Goal: Task Accomplishment & Management: Use online tool/utility

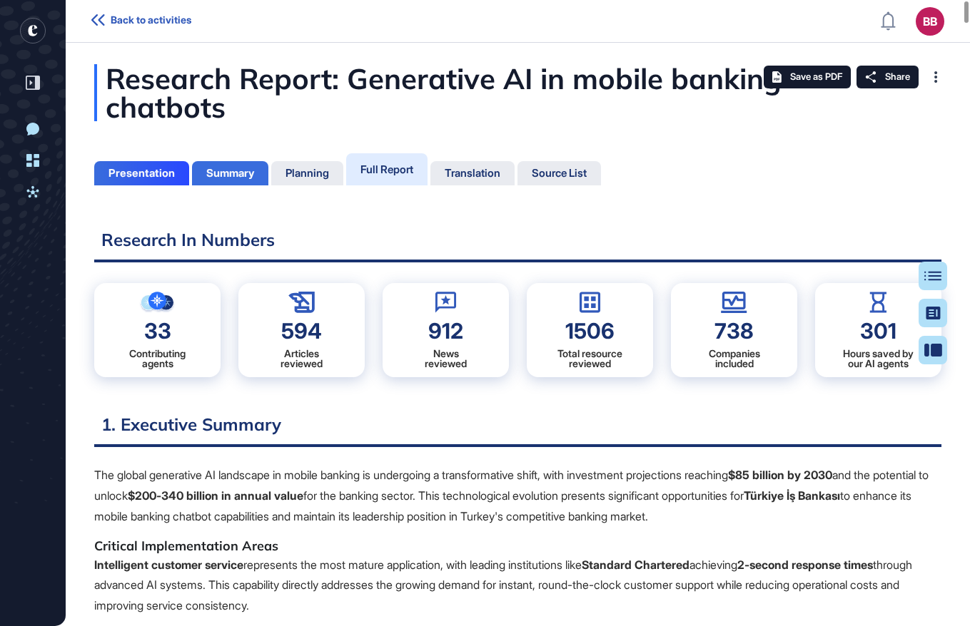
click at [208, 173] on div "Summary" at bounding box center [230, 173] width 48 height 13
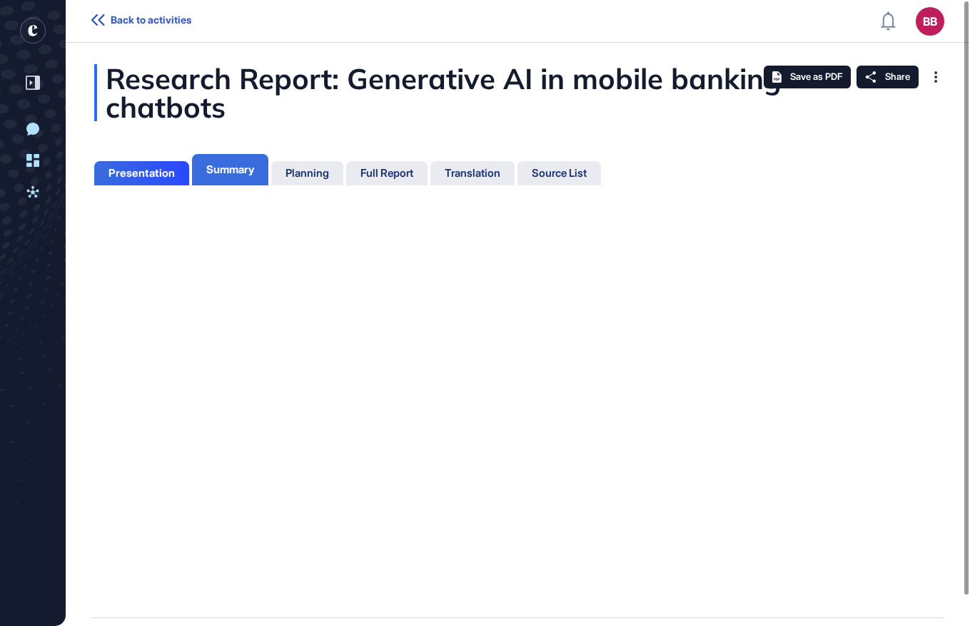
scroll to position [6, 1]
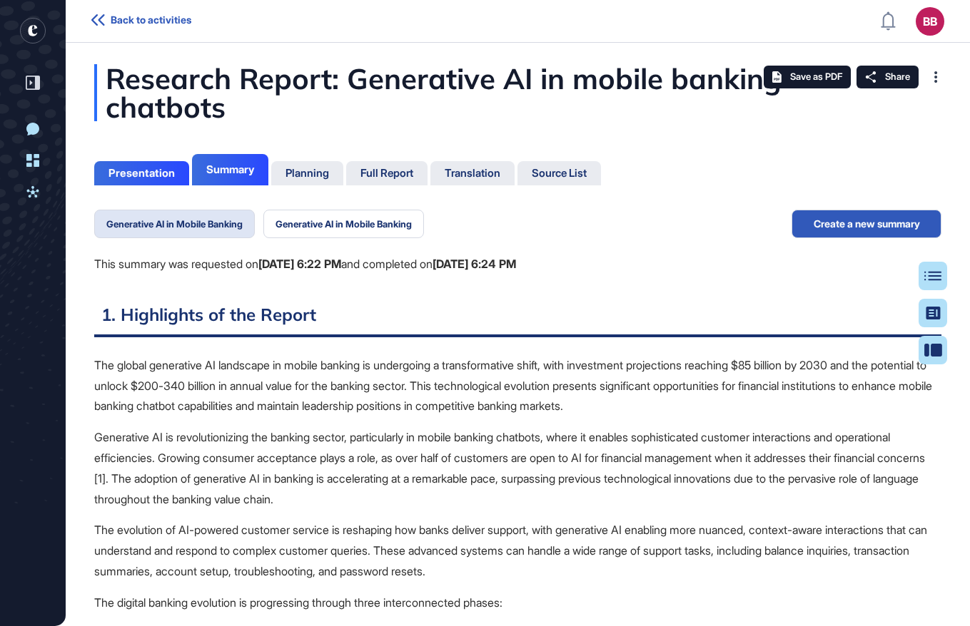
scroll to position [6, 1]
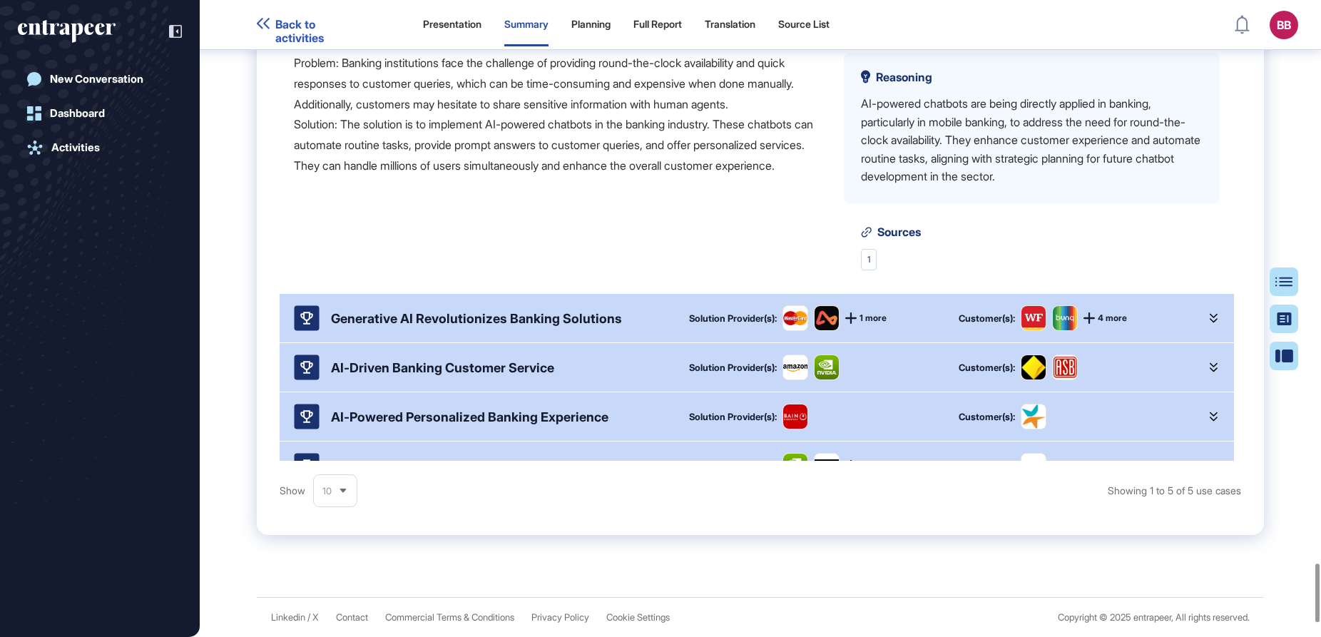
scroll to position [6165, 0]
click at [176, 29] on icon at bounding box center [175, 31] width 13 height 13
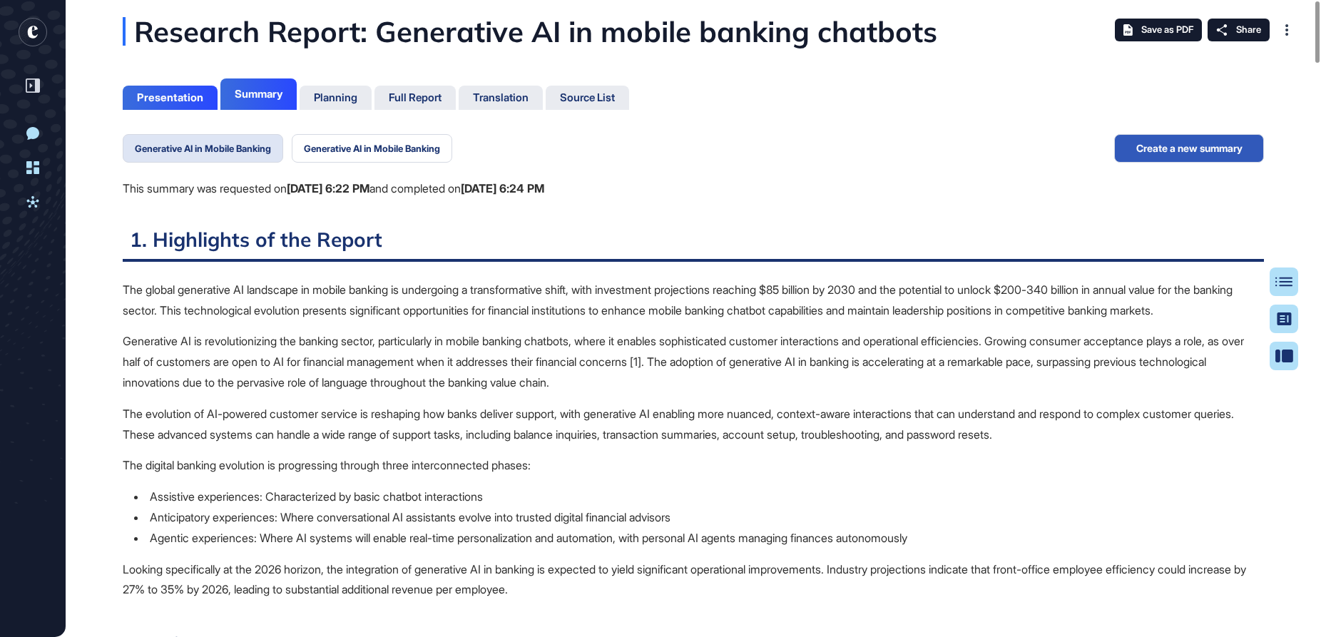
scroll to position [0, 0]
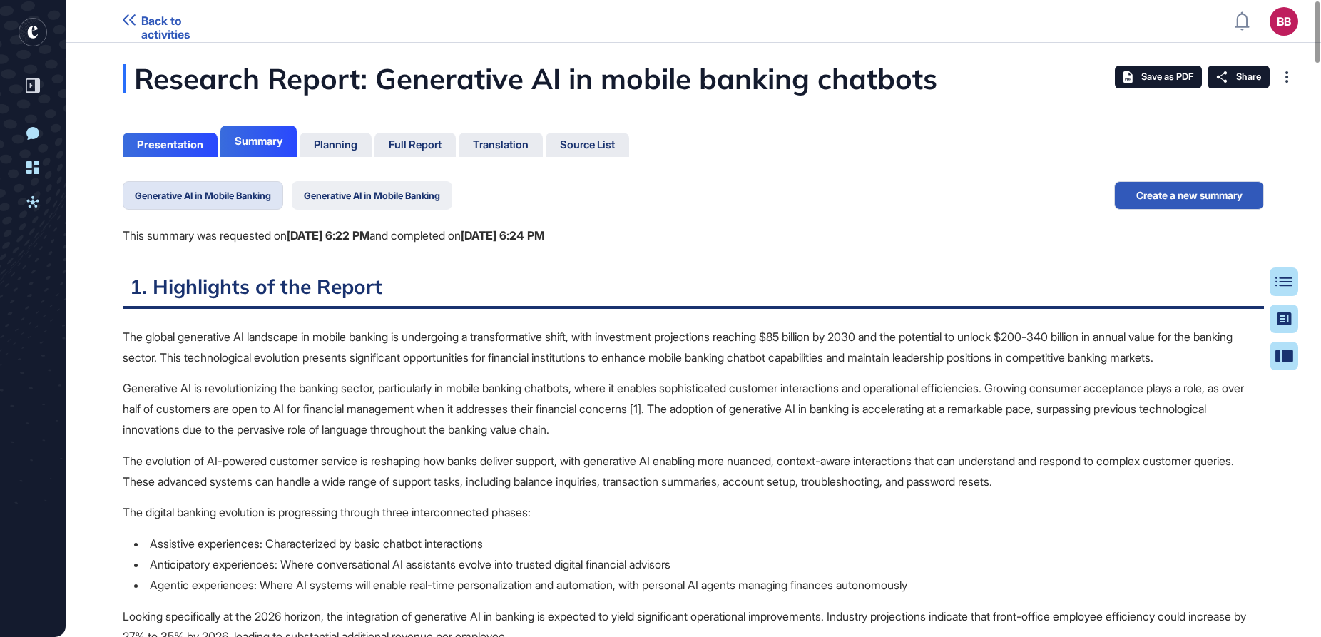
click at [358, 192] on button "Generative AI in Mobile Banking" at bounding box center [372, 195] width 161 height 29
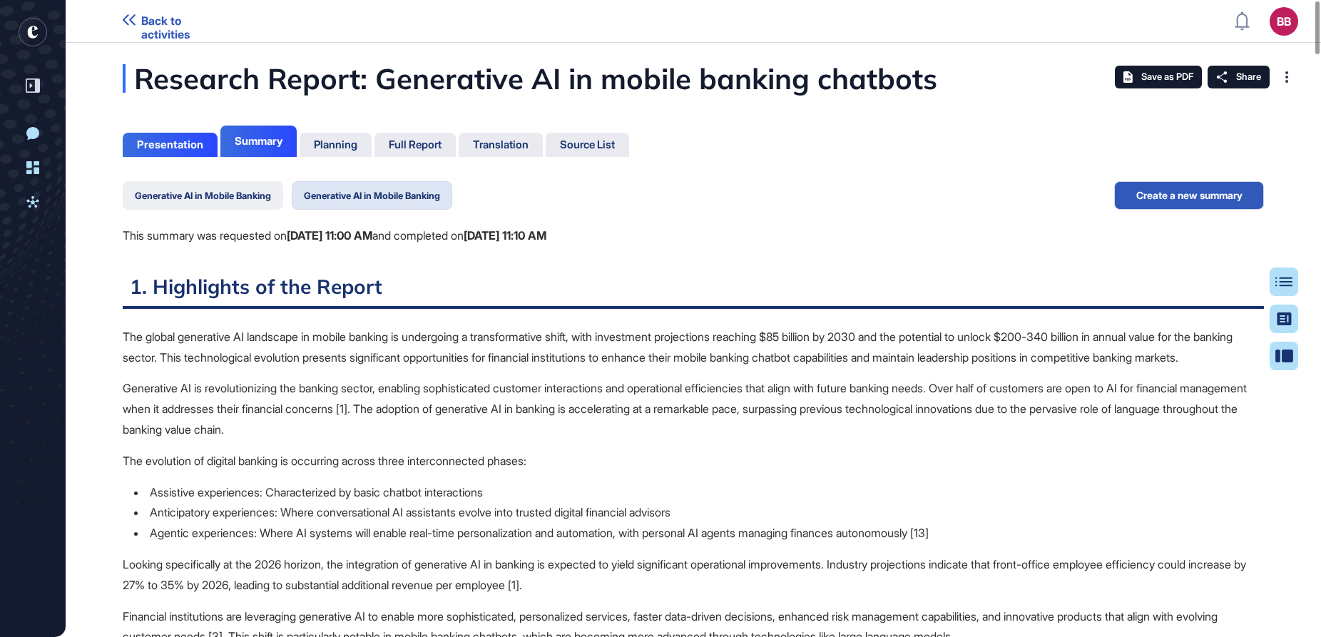
click at [255, 199] on button "Generative AI in Mobile Banking" at bounding box center [203, 195] width 161 height 29
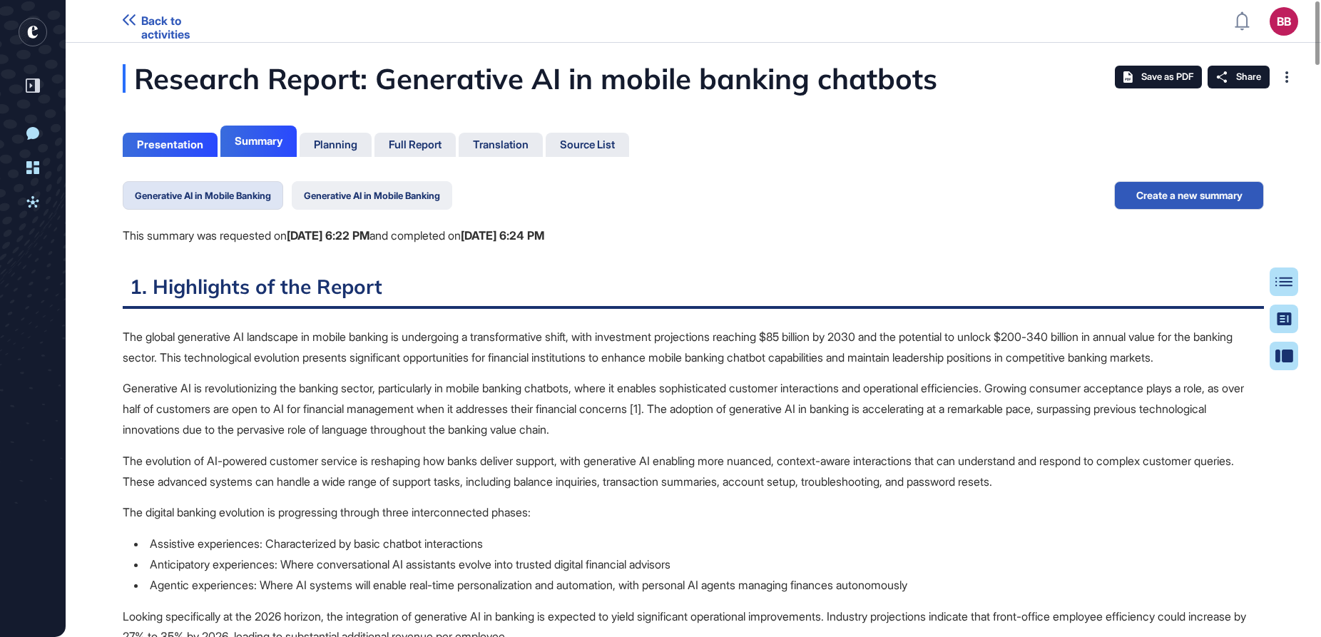
click at [360, 199] on button "Generative AI in Mobile Banking" at bounding box center [372, 195] width 161 height 29
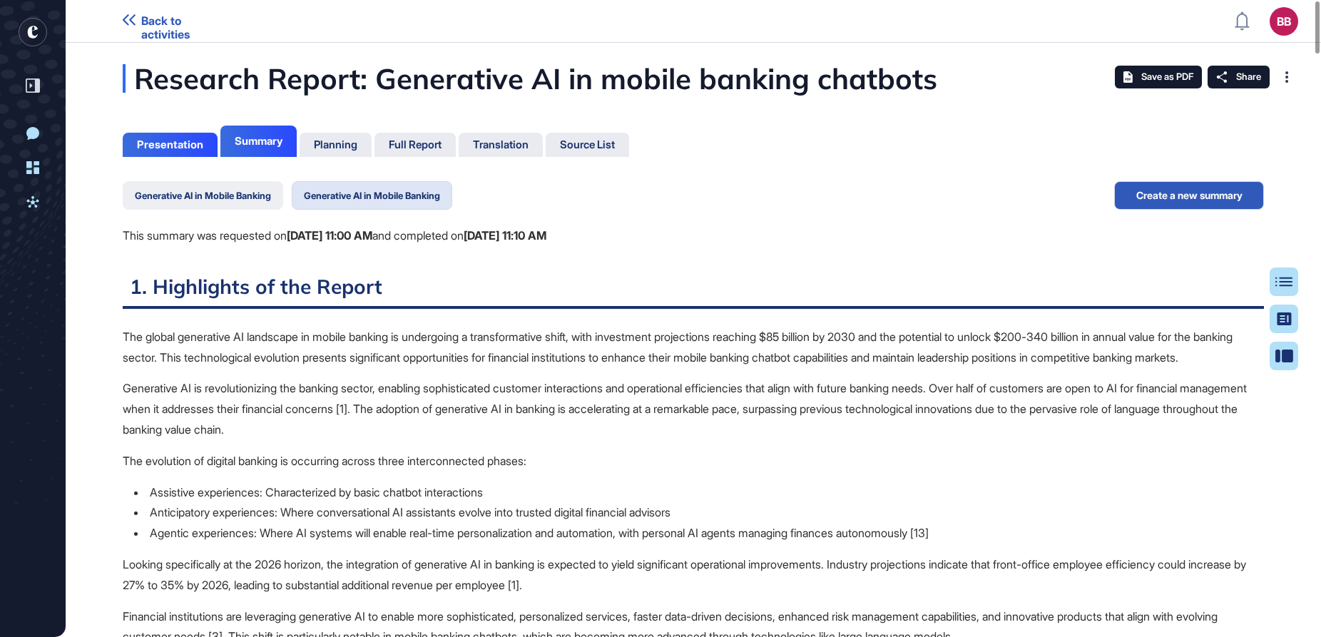
click at [229, 200] on button "Generative AI in Mobile Banking" at bounding box center [203, 195] width 161 height 29
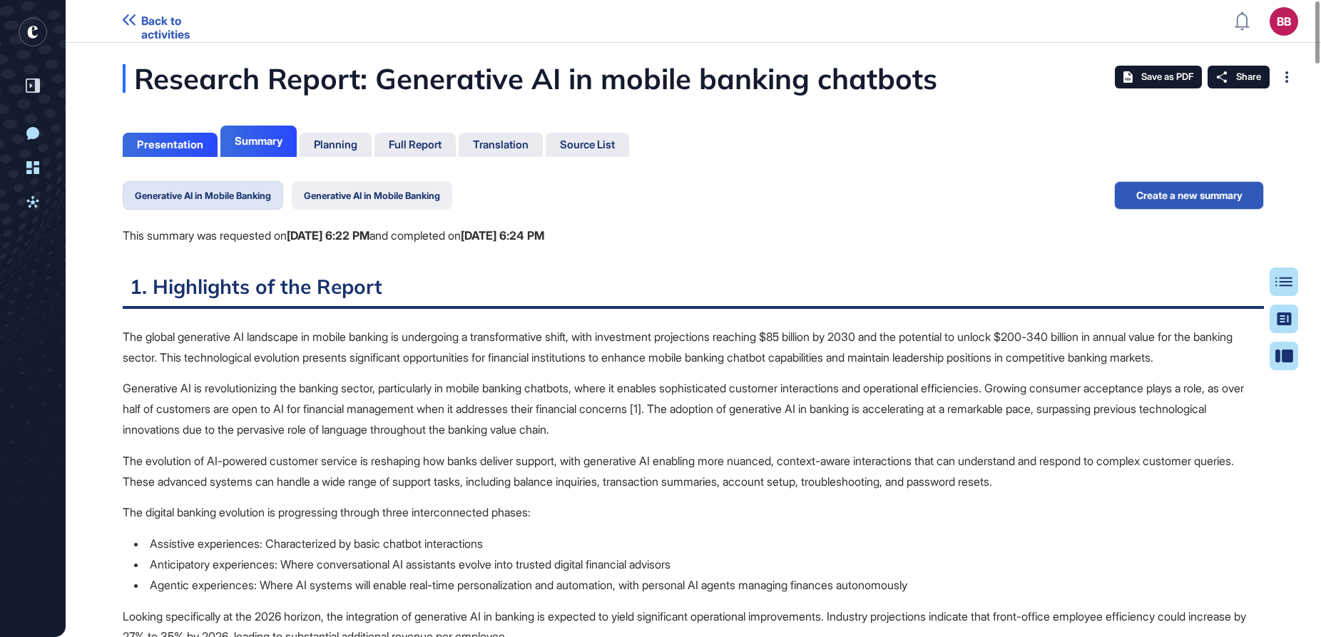
click at [387, 201] on button "Generative AI in Mobile Banking" at bounding box center [372, 195] width 161 height 29
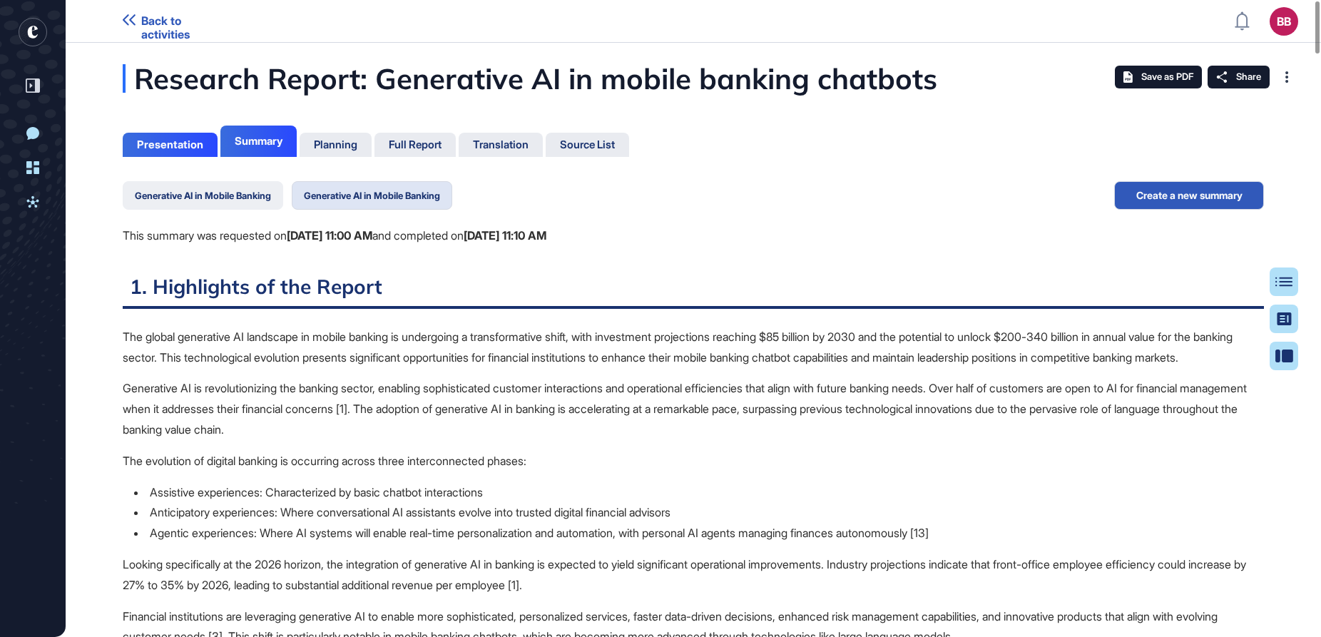
click at [236, 201] on button "Generative AI in Mobile Banking" at bounding box center [203, 195] width 161 height 29
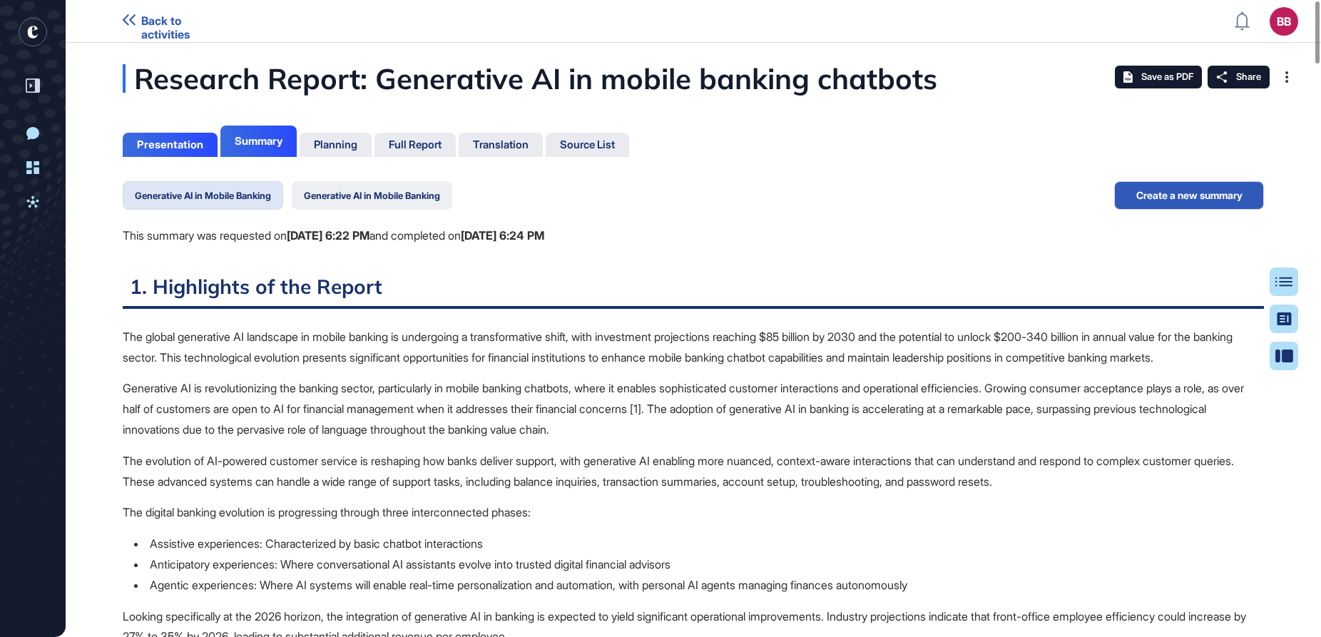
click at [371, 200] on button "Generative AI in Mobile Banking" at bounding box center [372, 195] width 161 height 29
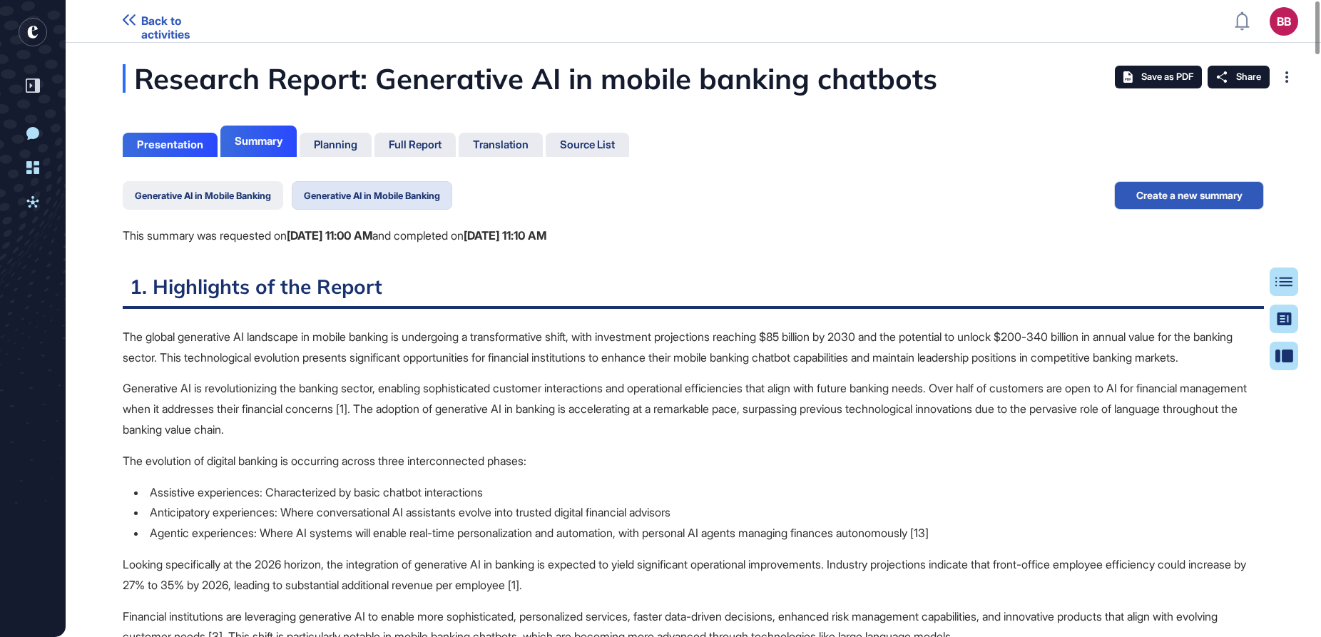
click at [269, 200] on button "Generative AI in Mobile Banking" at bounding box center [203, 195] width 161 height 29
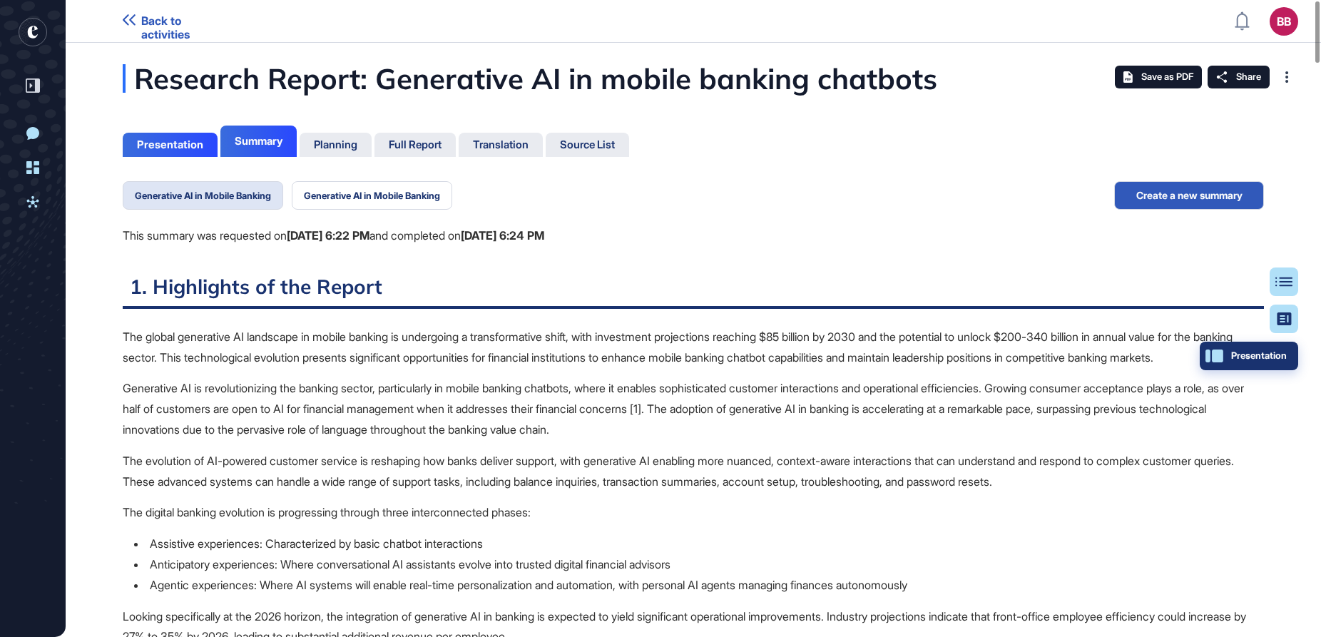
click at [969, 354] on button "Presentation" at bounding box center [1249, 356] width 98 height 29
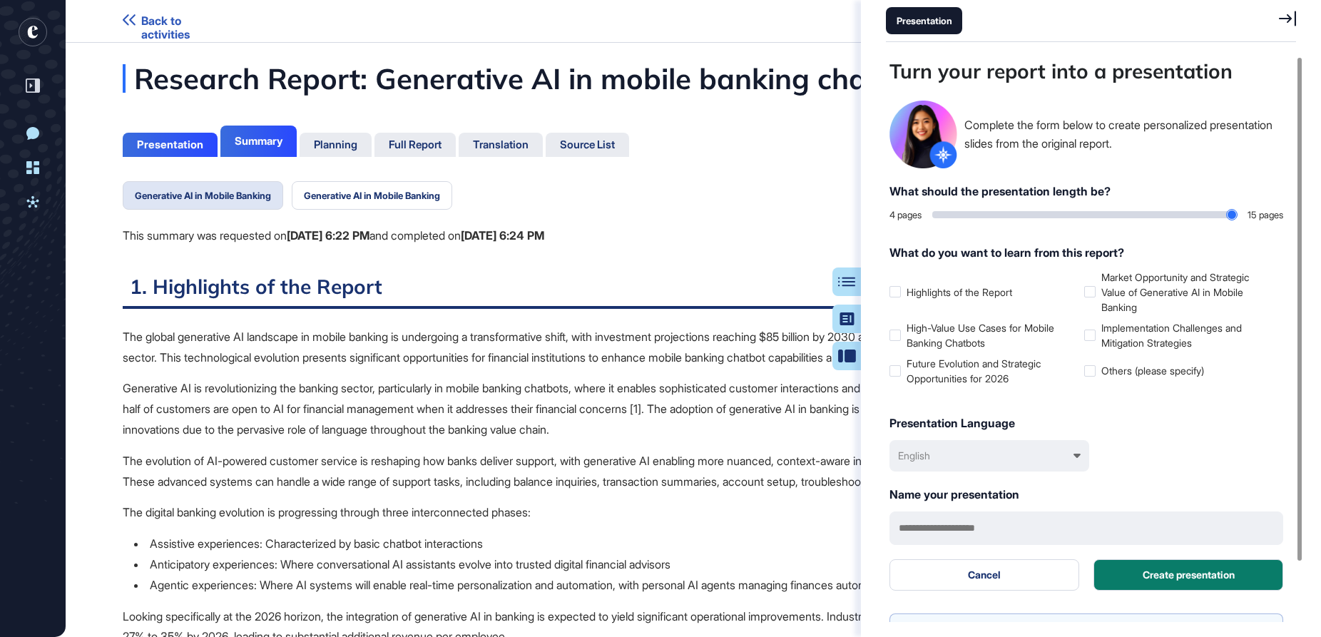
scroll to position [67, 0]
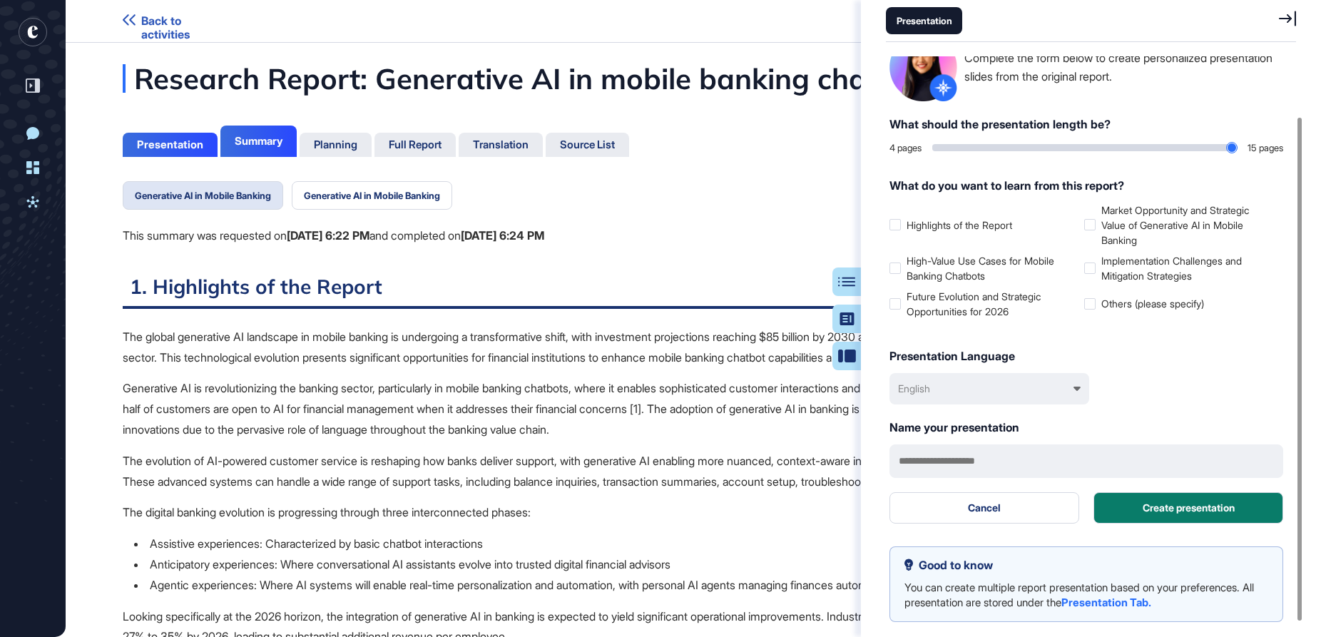
click at [969, 385] on div "English" at bounding box center [990, 388] width 200 height 31
click at [969, 474] on div "Türkçe" at bounding box center [991, 487] width 186 height 26
click at [969, 462] on input "text" at bounding box center [1087, 462] width 394 height 34
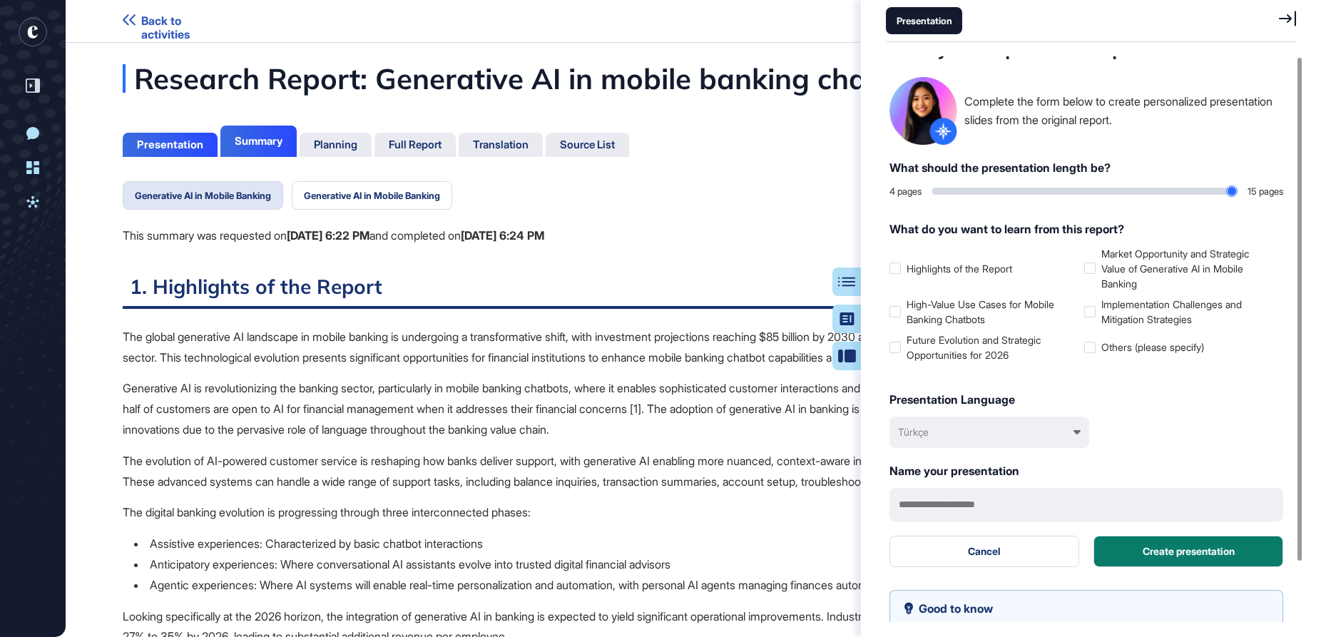
scroll to position [0, 0]
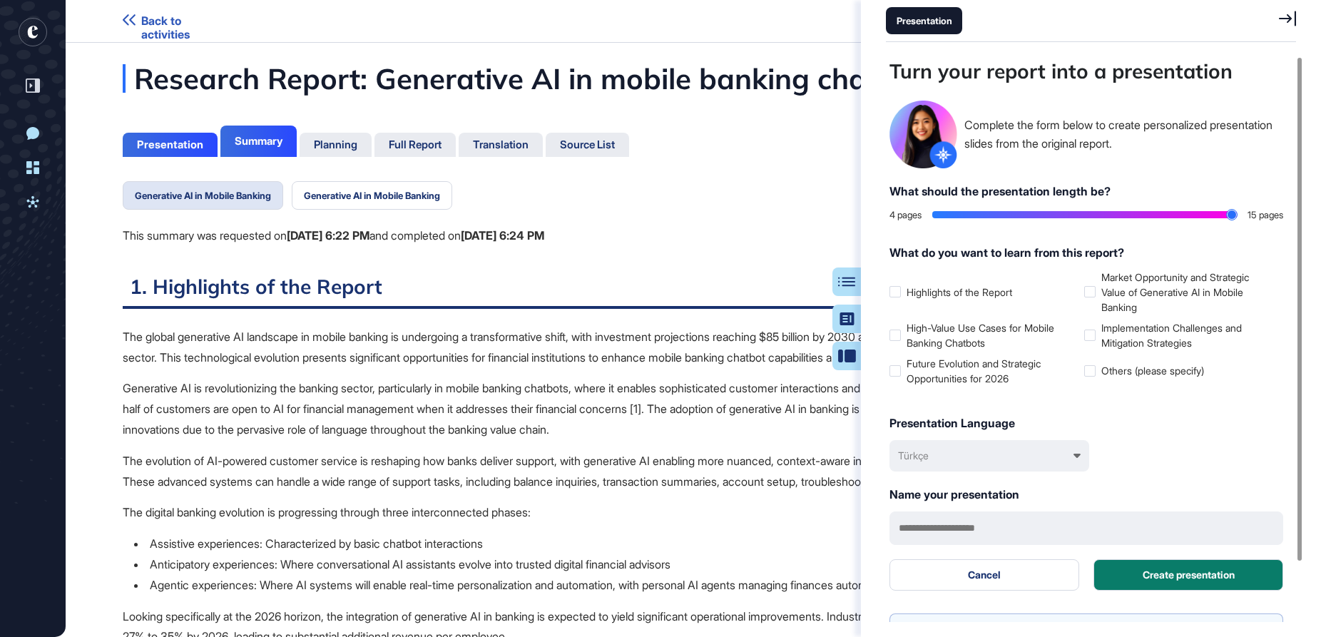
drag, startPoint x: 970, startPoint y: 213, endPoint x: 1245, endPoint y: 218, distance: 274.8
type input "**"
click at [969, 218] on input "range" at bounding box center [1085, 214] width 305 height 7
click at [905, 337] on label "High-Value Use Cases for Mobile Banking Chatbots" at bounding box center [984, 335] width 189 height 30
click at [902, 377] on label "Future Evolution and Strategic Opportunities for 2026" at bounding box center [984, 371] width 189 height 30
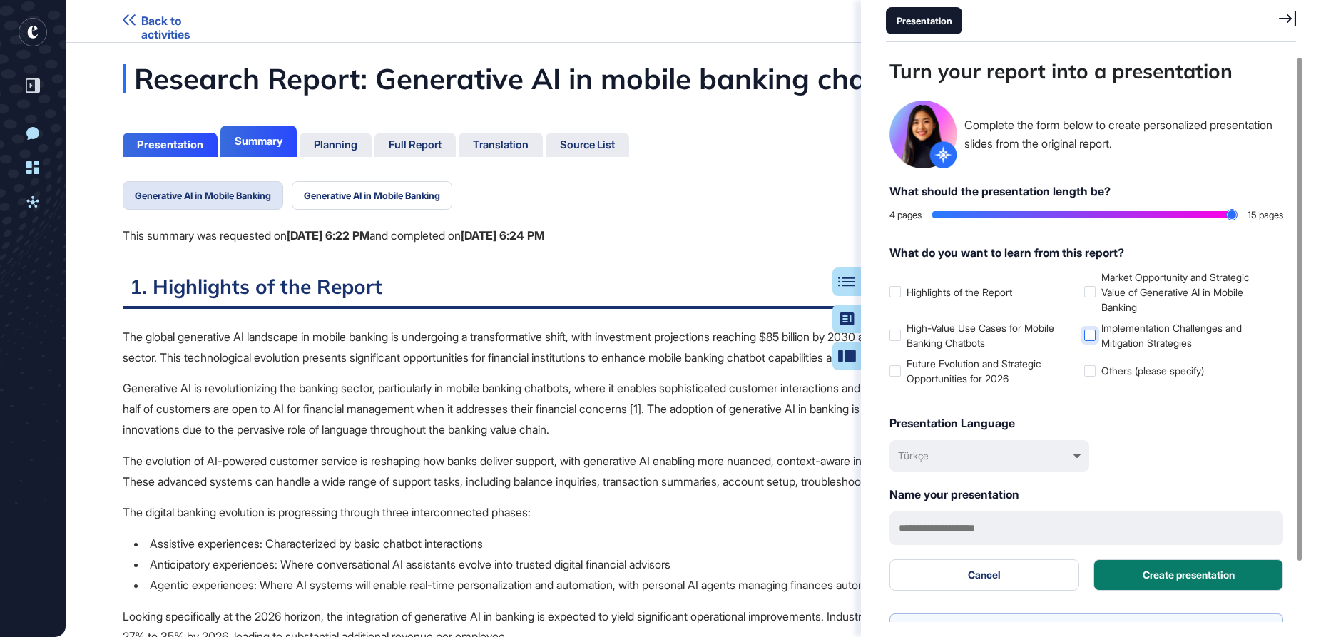
click at [969, 336] on div at bounding box center [1090, 335] width 11 height 11
click at [969, 280] on label "Market Opportunity and Strategic Value of Generative AI in Mobile Banking" at bounding box center [1179, 292] width 189 height 45
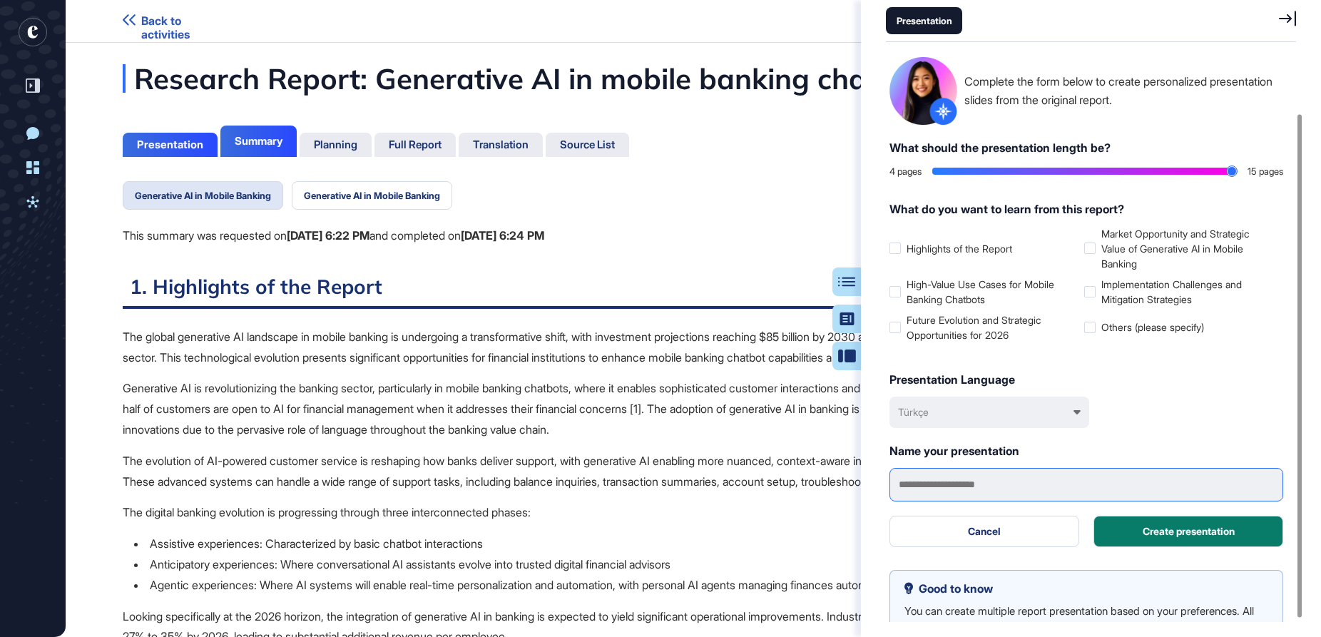
scroll to position [67, 0]
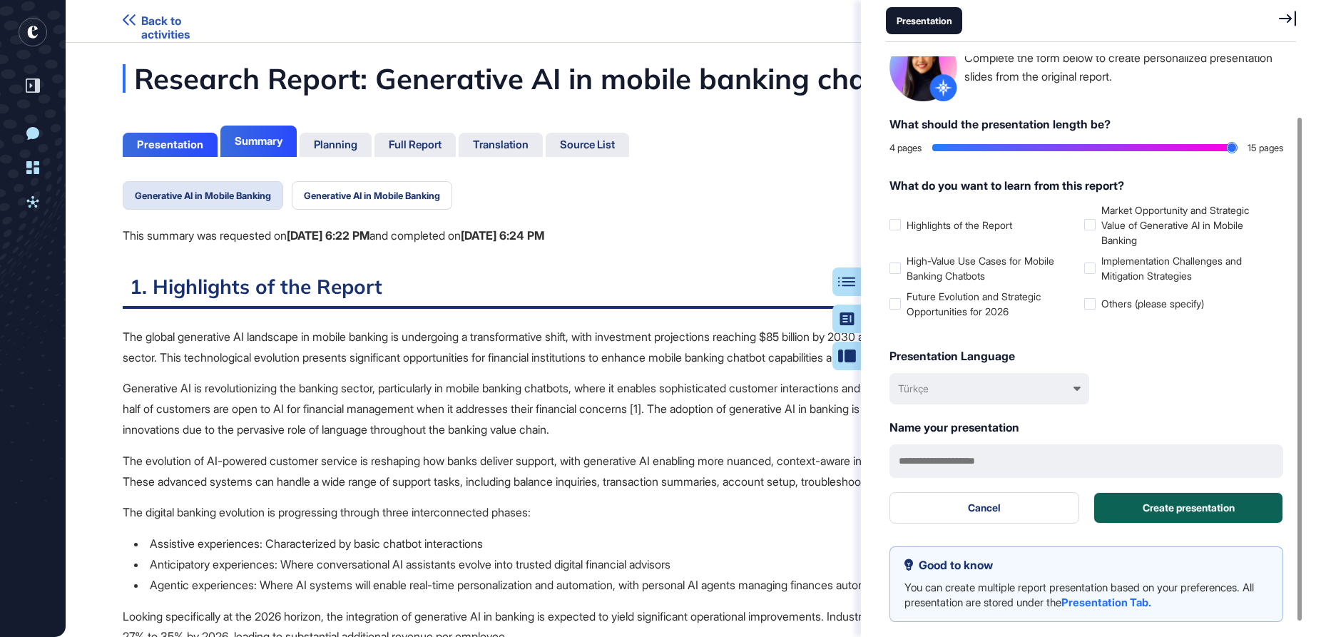
click at [969, 507] on button "Create presentation" at bounding box center [1189, 507] width 190 height 31
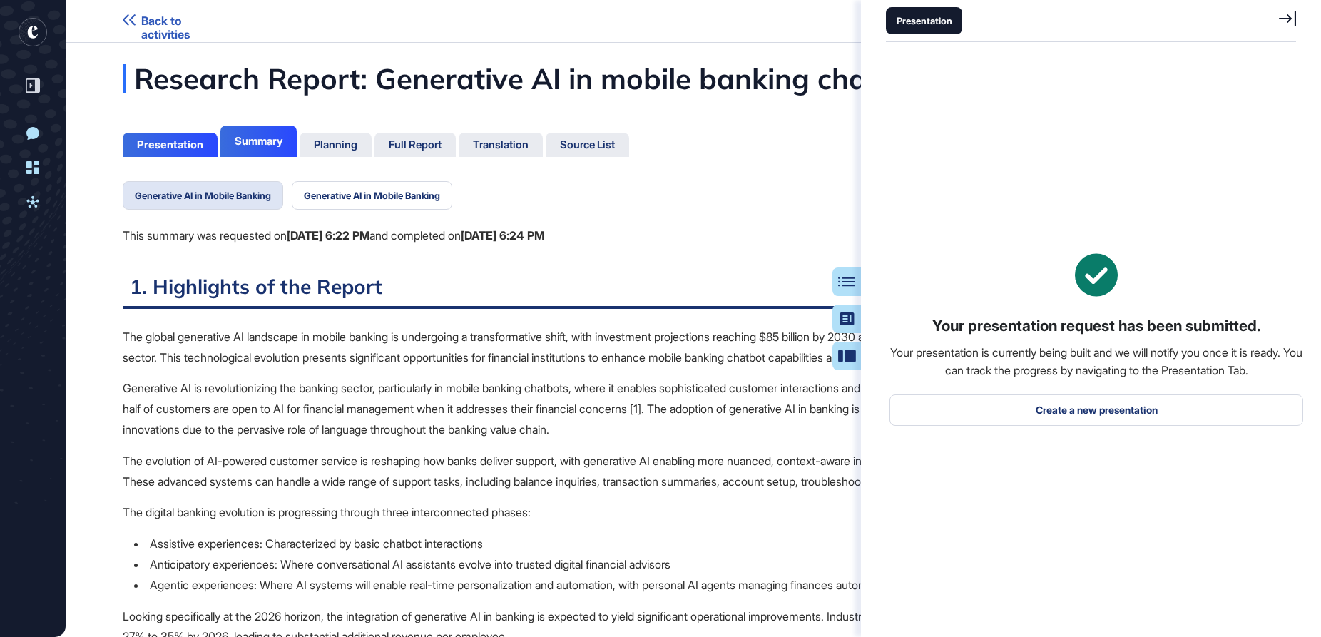
scroll to position [0, 0]
click at [969, 19] on icon at bounding box center [1287, 19] width 17 height 16
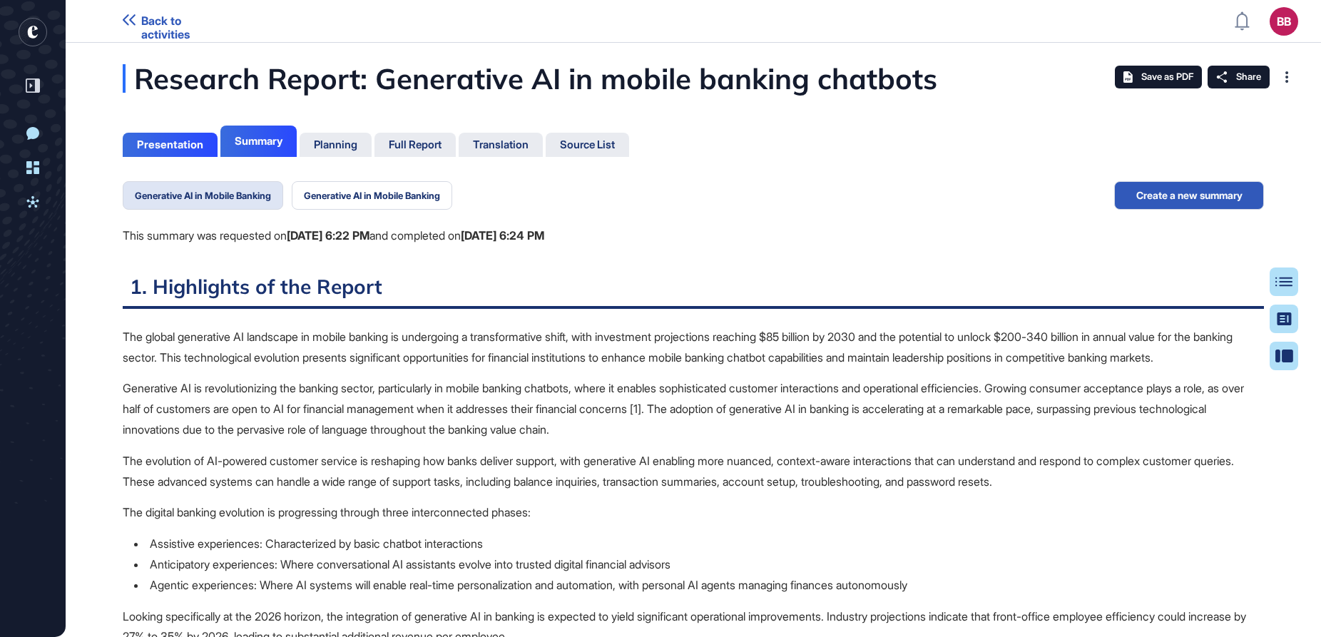
scroll to position [566, 4]
click at [191, 151] on div "Presentation" at bounding box center [170, 144] width 66 height 13
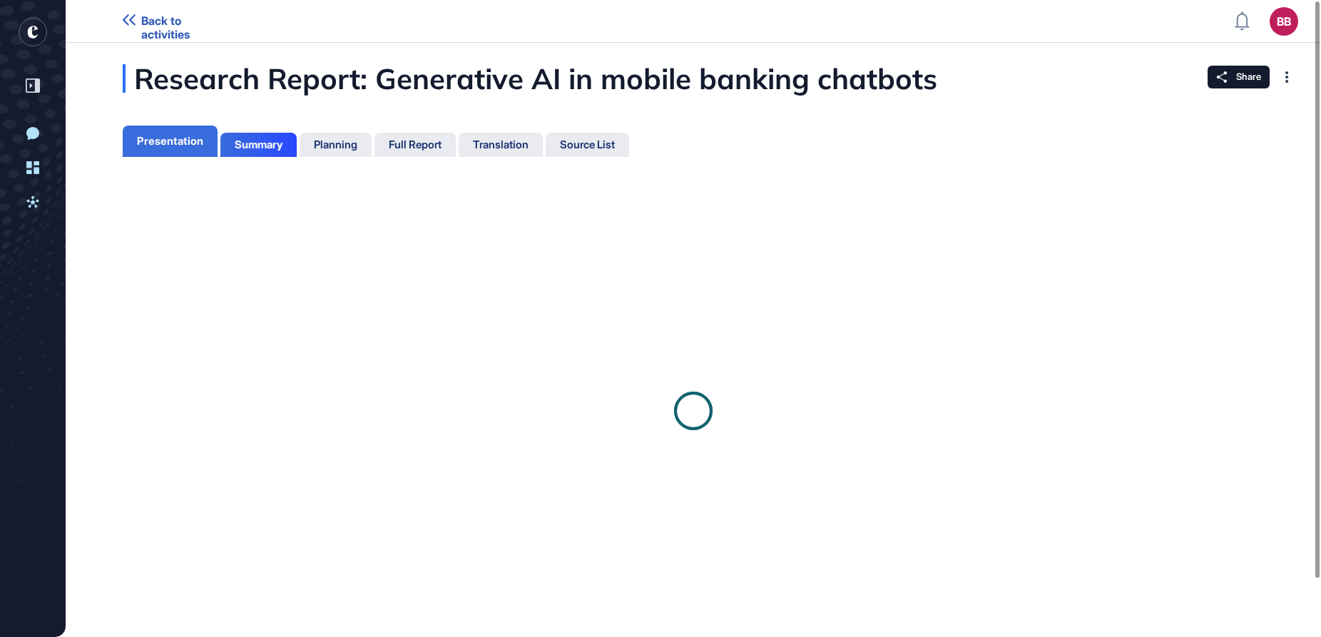
scroll to position [6, 1]
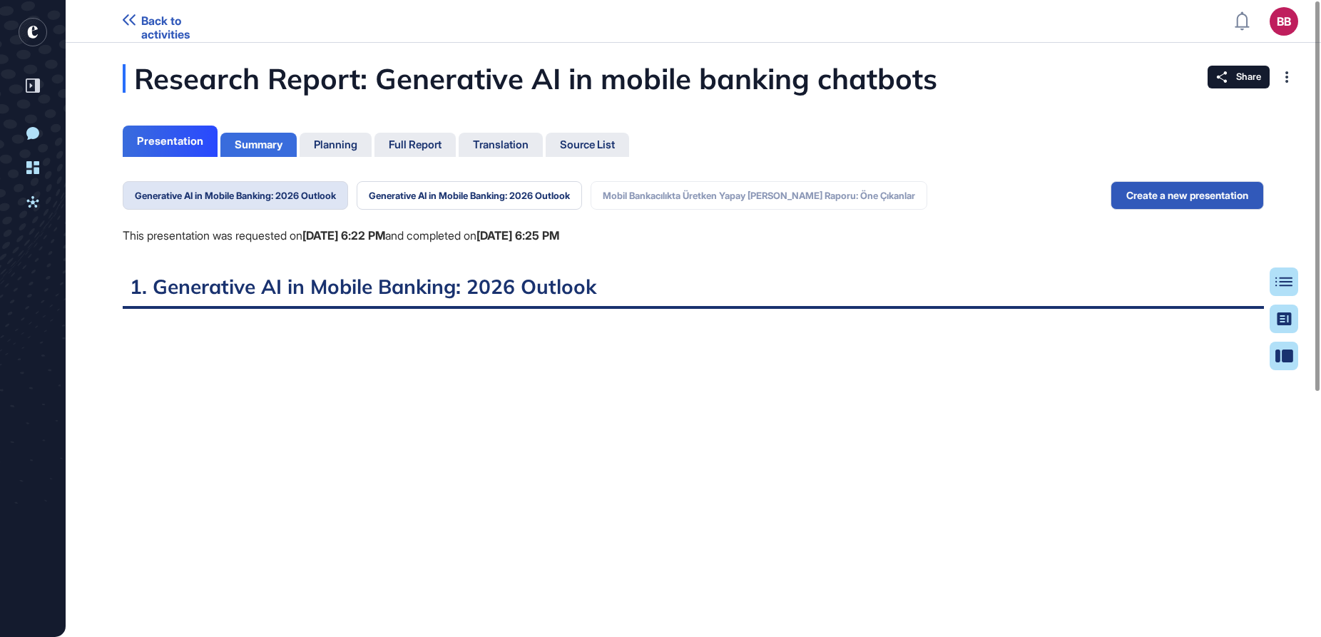
scroll to position [566, 4]
click at [268, 147] on div "Summary" at bounding box center [259, 144] width 48 height 13
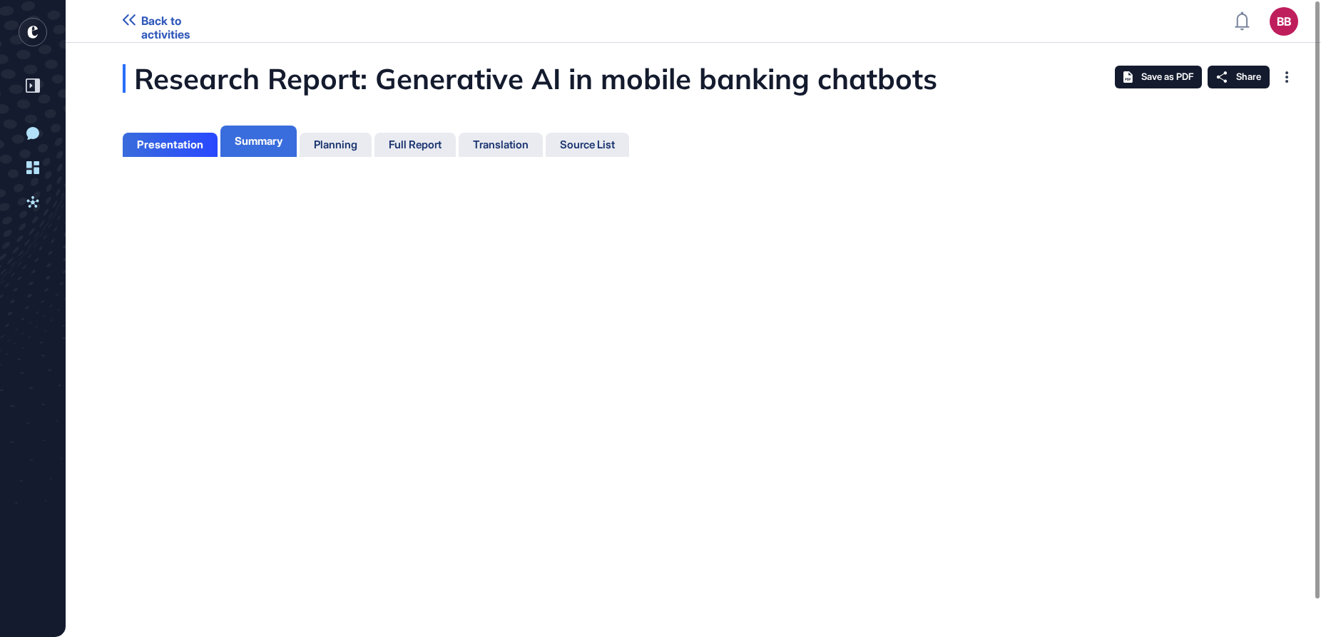
scroll to position [6, 1]
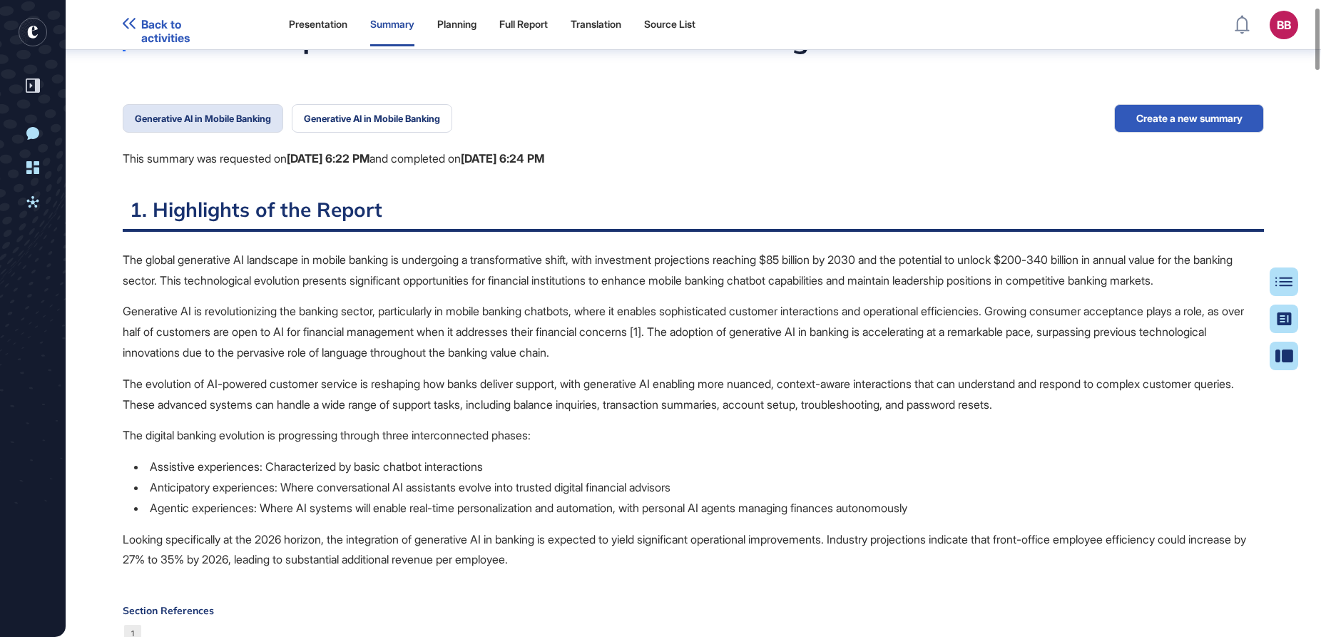
scroll to position [96, 0]
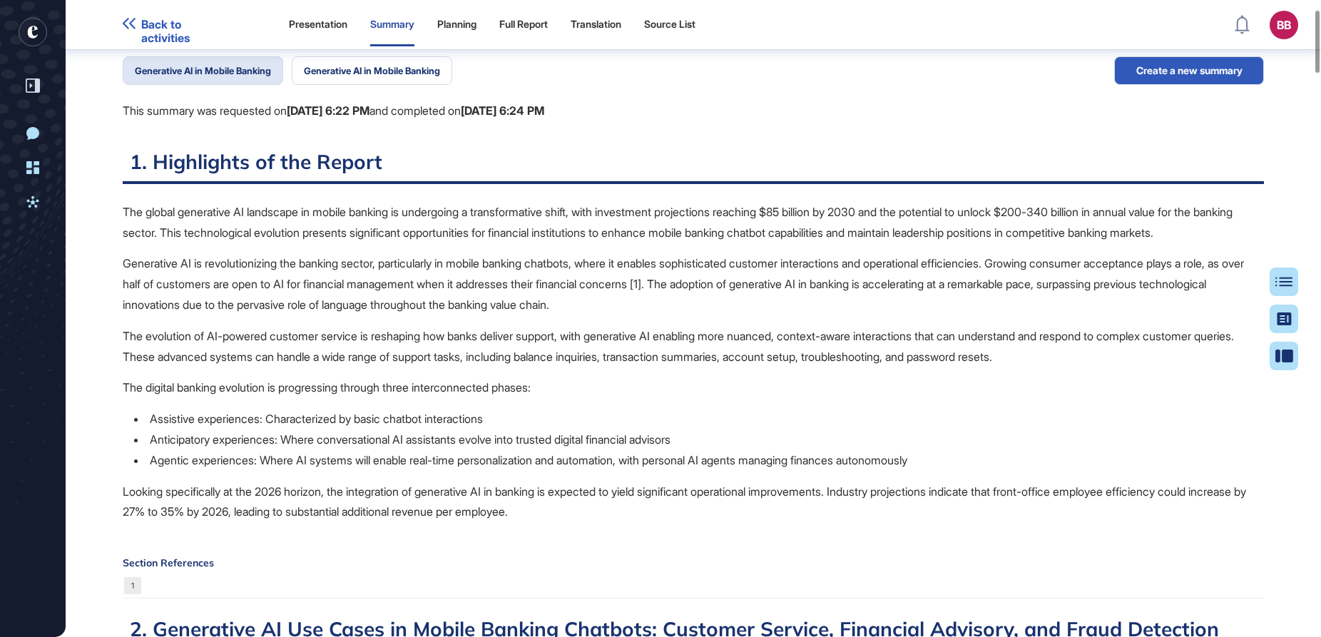
click at [738, 315] on p "Generative AI is revolutionizing the banking sector, particularly in mobile ban…" at bounding box center [694, 283] width 1142 height 61
drag, startPoint x: 651, startPoint y: 1, endPoint x: 661, endPoint y: 153, distance: 153.1
click at [661, 153] on h2 "1. Highlights of the Report" at bounding box center [694, 166] width 1142 height 35
click at [148, 283] on p "Generative AI is revolutionizing the banking sector, particularly in mobile ban…" at bounding box center [694, 283] width 1142 height 61
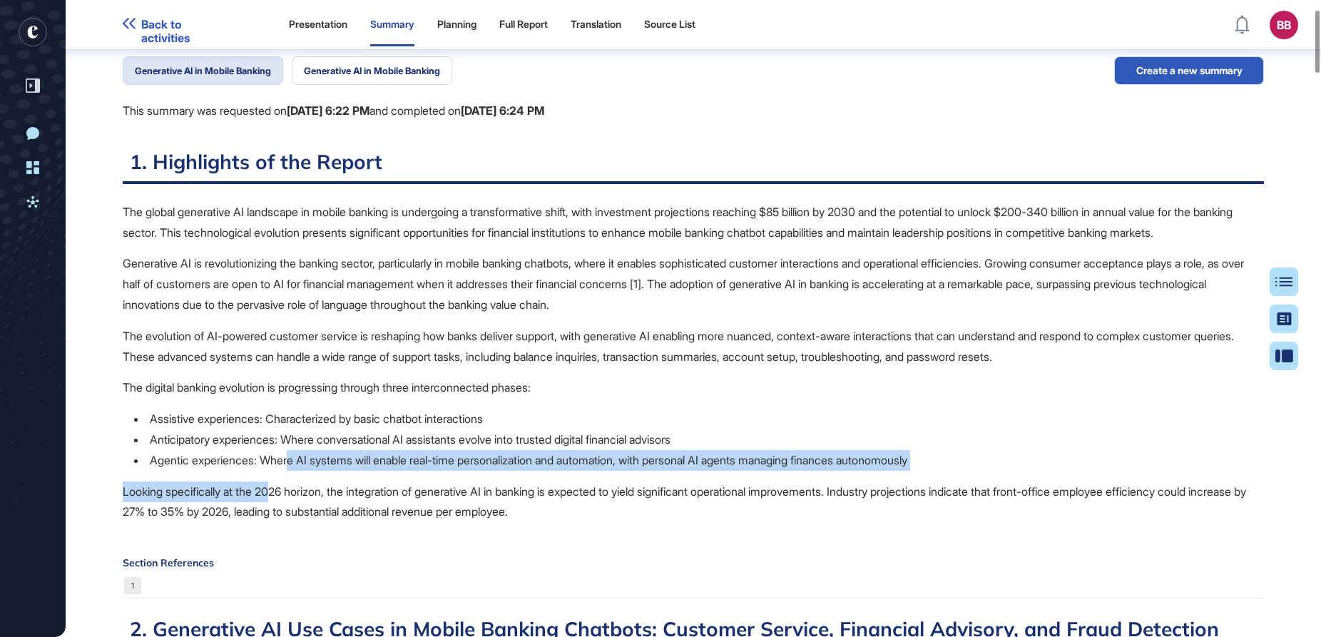
drag, startPoint x: 295, startPoint y: 478, endPoint x: 228, endPoint y: 547, distance: 95.9
click at [228, 533] on div "The global generative AI landscape in mobile banking is undergoing a transforma…" at bounding box center [694, 367] width 1142 height 331
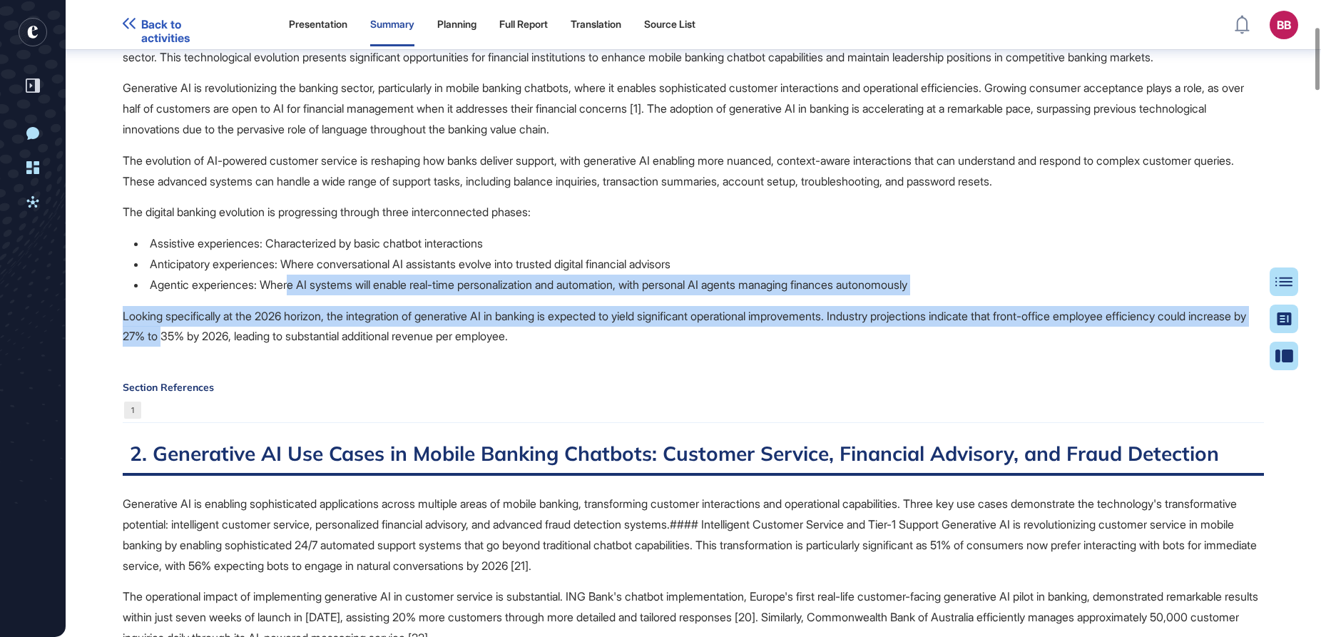
scroll to position [275, 0]
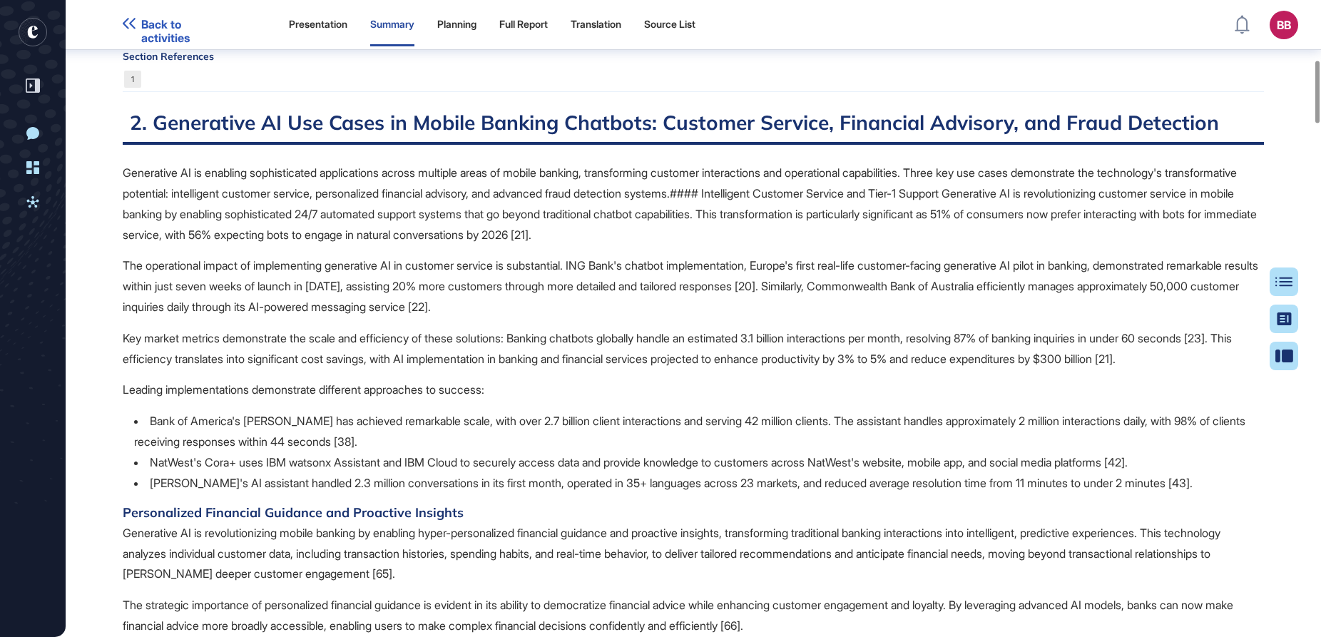
scroll to position [631, 0]
